Goal: Check status: Check status

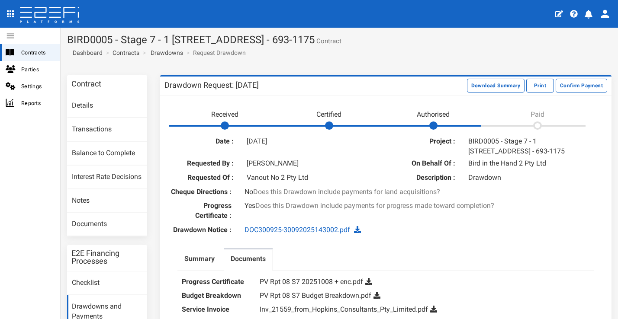
click at [57, 17] on icon at bounding box center [55, 12] width 12 height 10
click at [42, 52] on span "Contracts" at bounding box center [37, 53] width 32 height 10
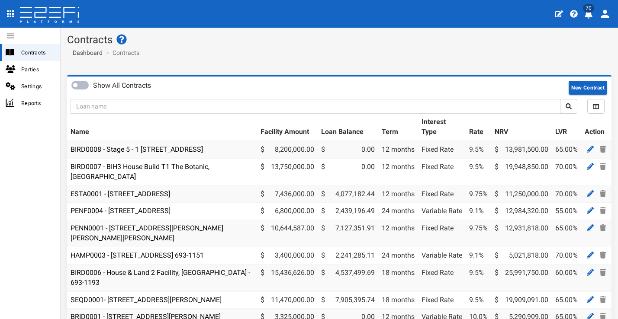
click at [587, 16] on icon "profile" at bounding box center [588, 14] width 8 height 9
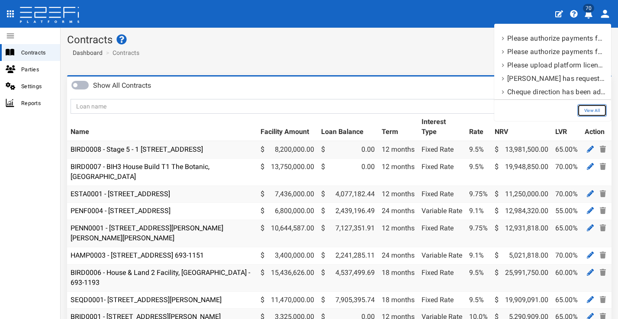
click at [594, 111] on link "View All" at bounding box center [591, 110] width 29 height 13
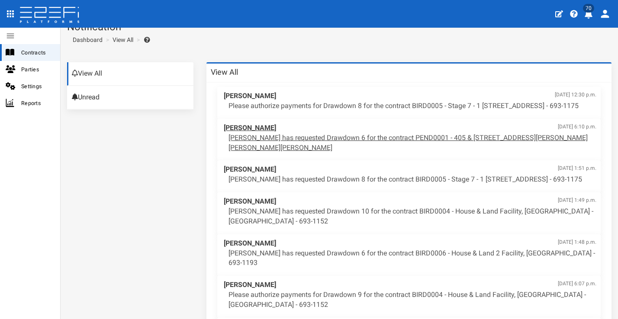
scroll to position [17, 0]
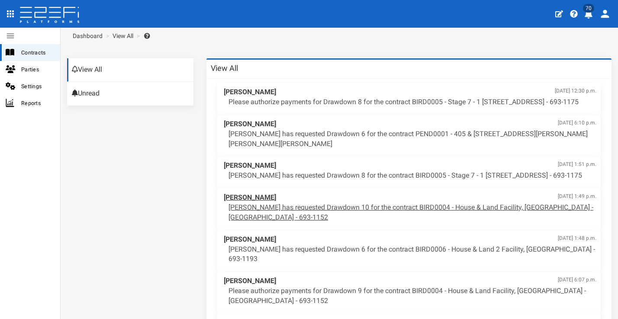
click at [341, 223] on p "Aaron Faull has requested Drawdown 10 for the contract BIRD0004 - House & Land …" at bounding box center [412, 213] width 368 height 20
